Goal: Information Seeking & Learning: Learn about a topic

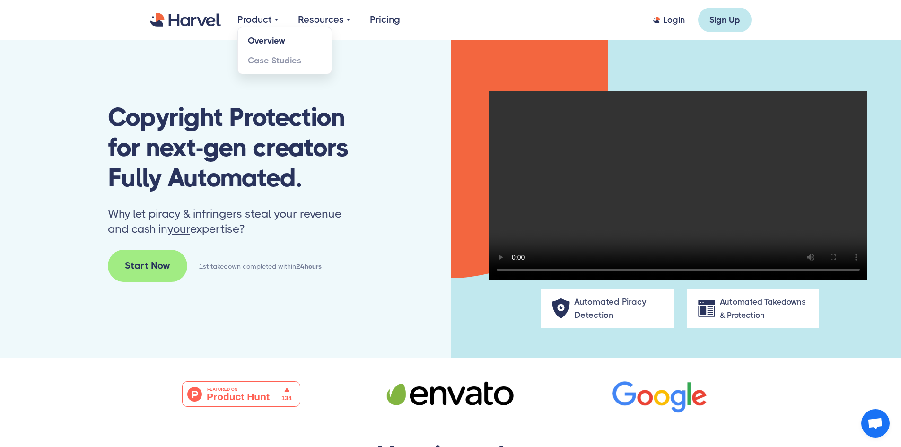
click at [278, 40] on link "Overview" at bounding box center [285, 41] width 94 height 20
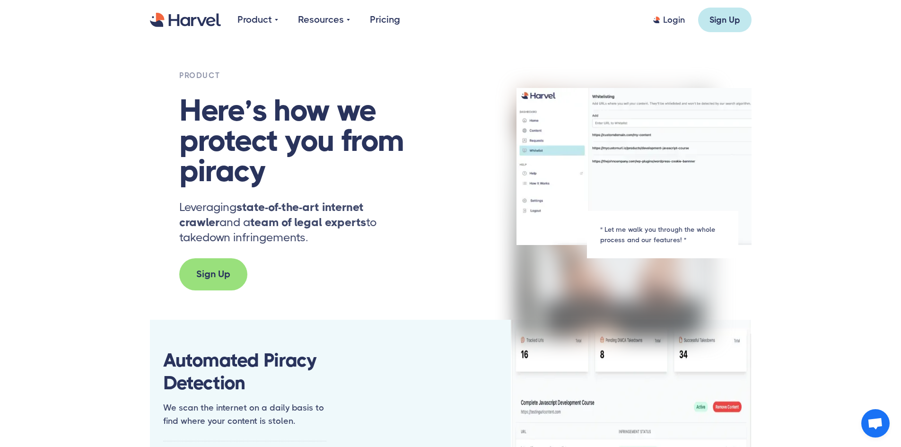
click at [218, 267] on div "Sign Up" at bounding box center [213, 274] width 34 height 14
